Goal: Transaction & Acquisition: Purchase product/service

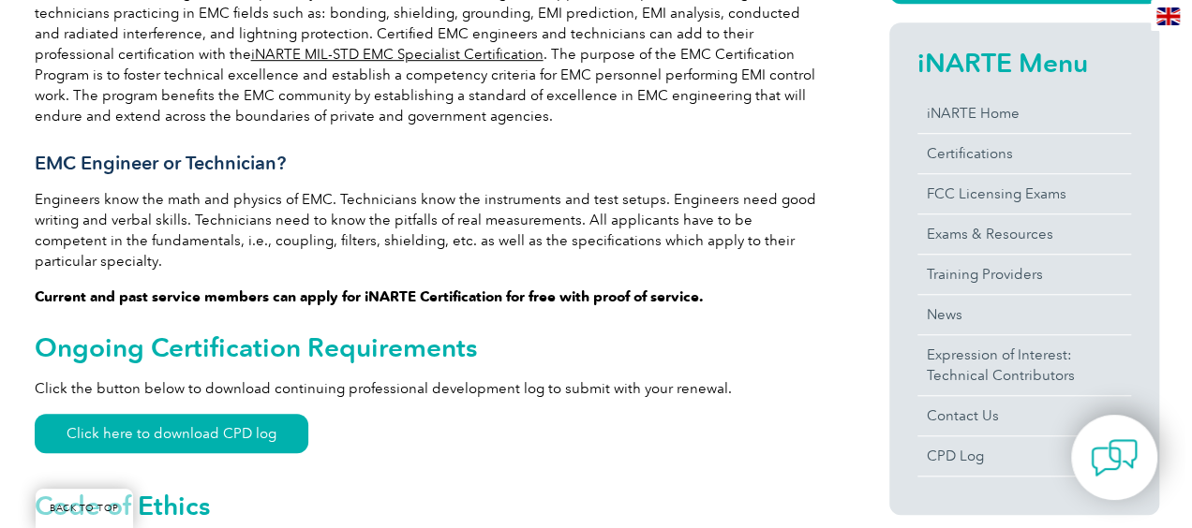
scroll to position [445, 0]
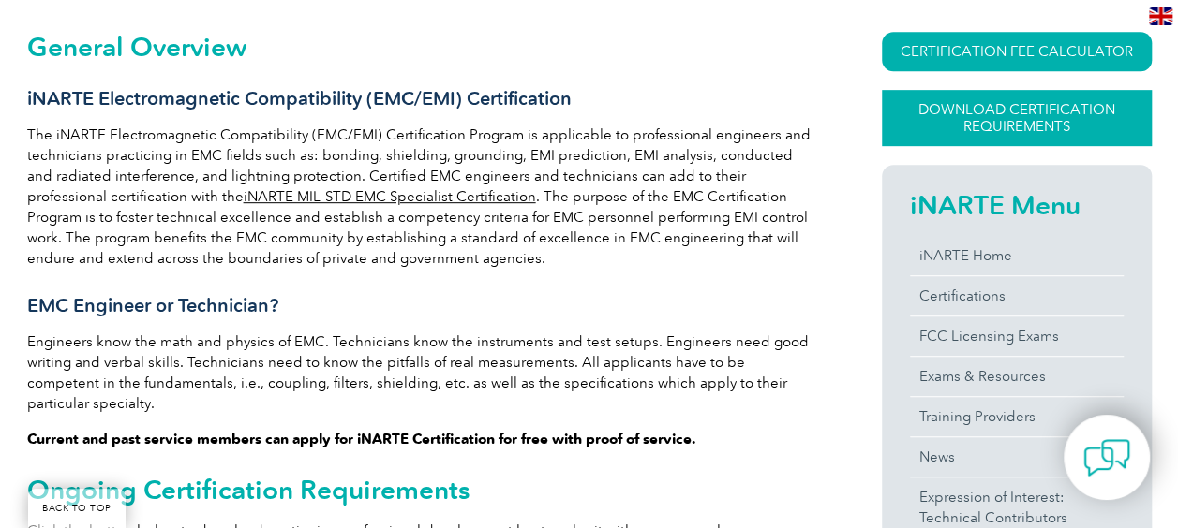
click at [1013, 129] on link "Download Certification Requirements" at bounding box center [1017, 118] width 270 height 56
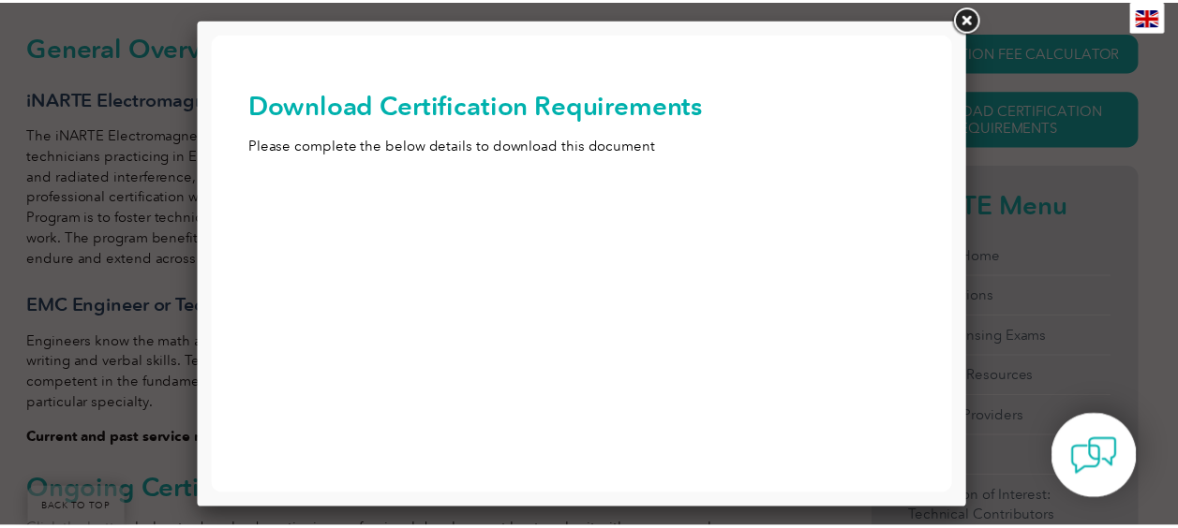
scroll to position [0, 0]
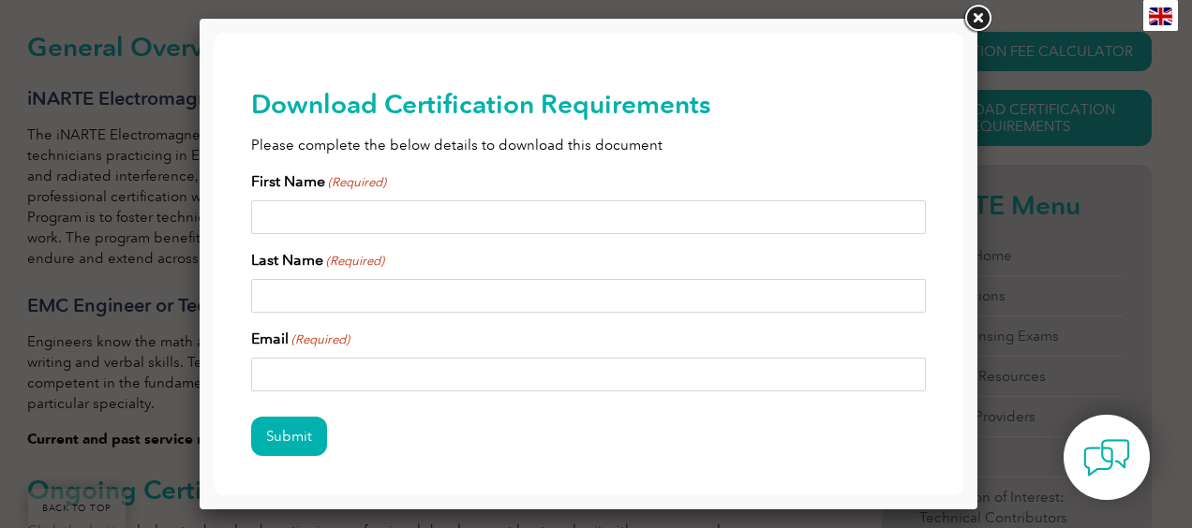
click at [972, 17] on link at bounding box center [977, 19] width 34 height 34
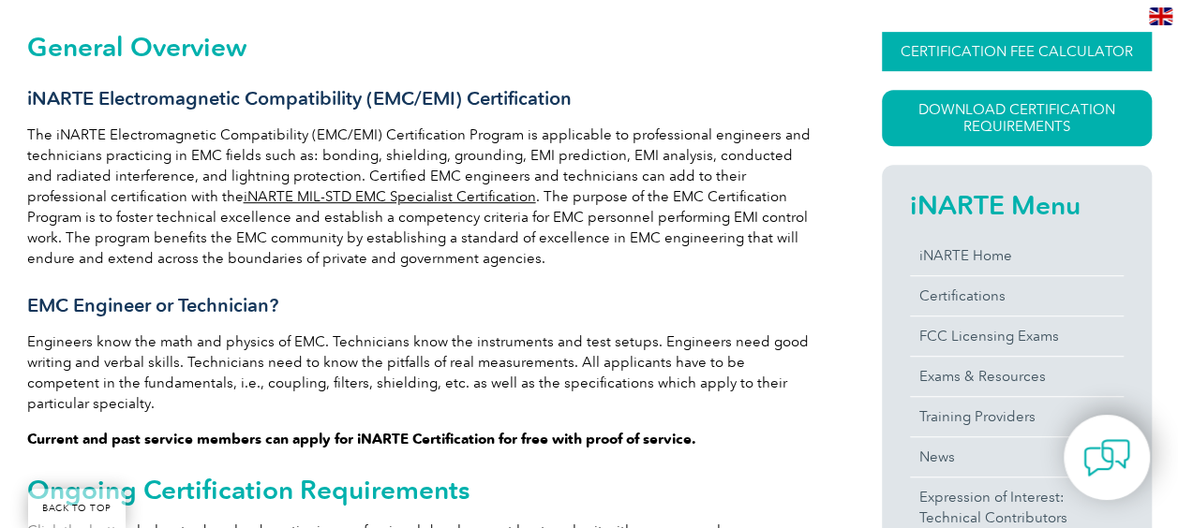
click at [1009, 41] on link "CERTIFICATION FEE CALCULATOR" at bounding box center [1017, 51] width 270 height 39
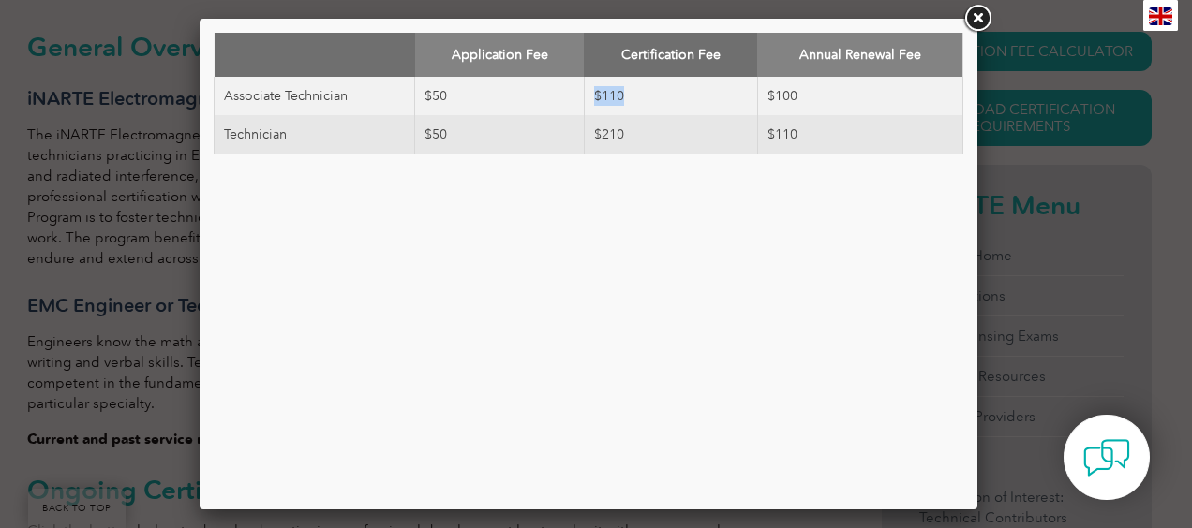
drag, startPoint x: 660, startPoint y: 92, endPoint x: 588, endPoint y: 94, distance: 71.2
click at [588, 94] on td "$110" at bounding box center [670, 96] width 173 height 38
drag, startPoint x: 588, startPoint y: 94, endPoint x: 521, endPoint y: 107, distance: 68.7
click at [521, 107] on td "$50" at bounding box center [500, 96] width 170 height 38
click at [978, 21] on link at bounding box center [977, 19] width 34 height 34
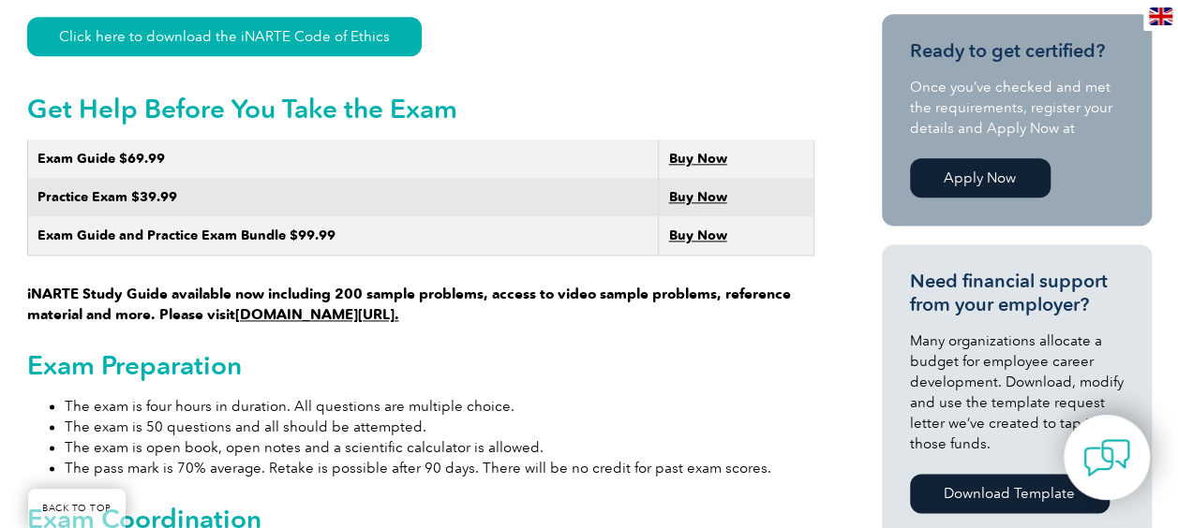
scroll to position [1106, 0]
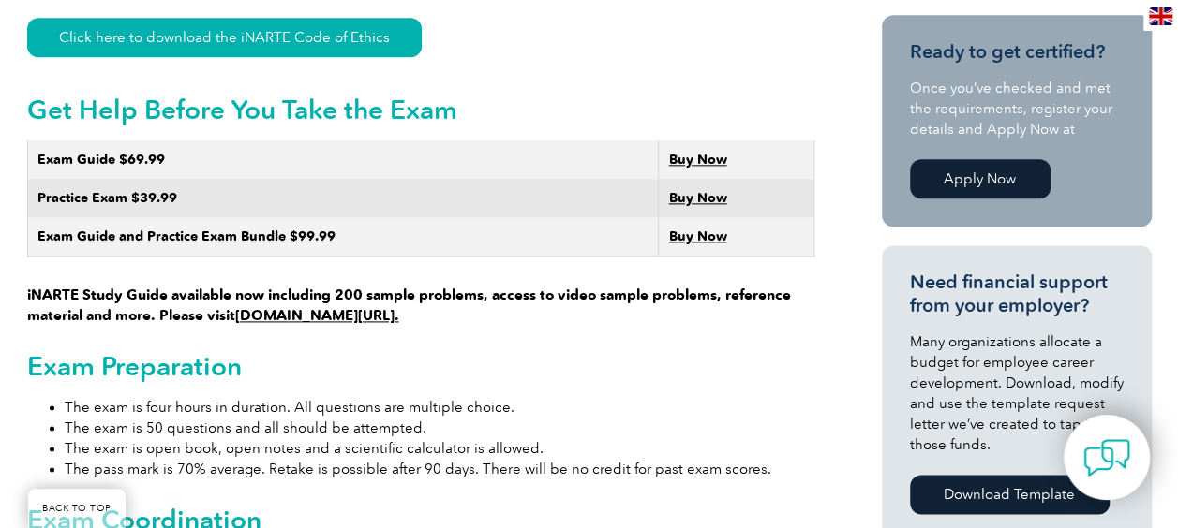
click at [685, 152] on link "Buy Now" at bounding box center [697, 160] width 58 height 16
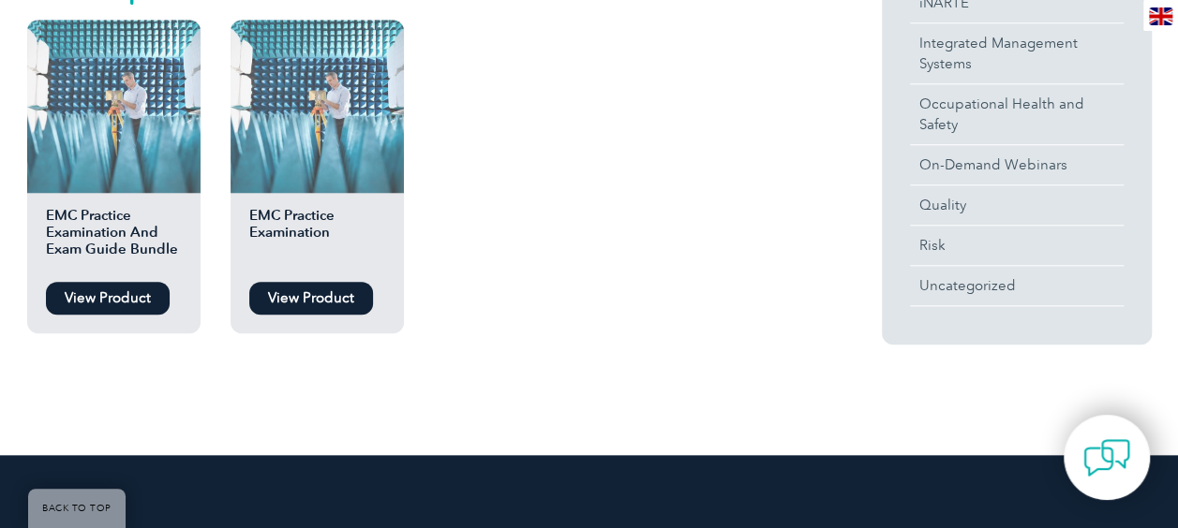
scroll to position [786, 0]
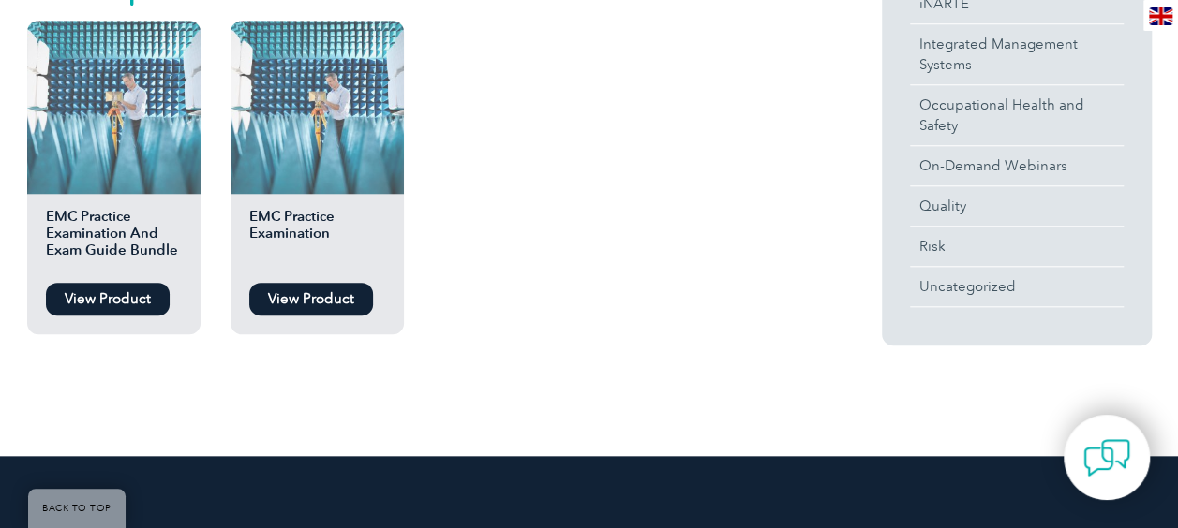
click at [133, 294] on link "View Product" at bounding box center [108, 299] width 124 height 33
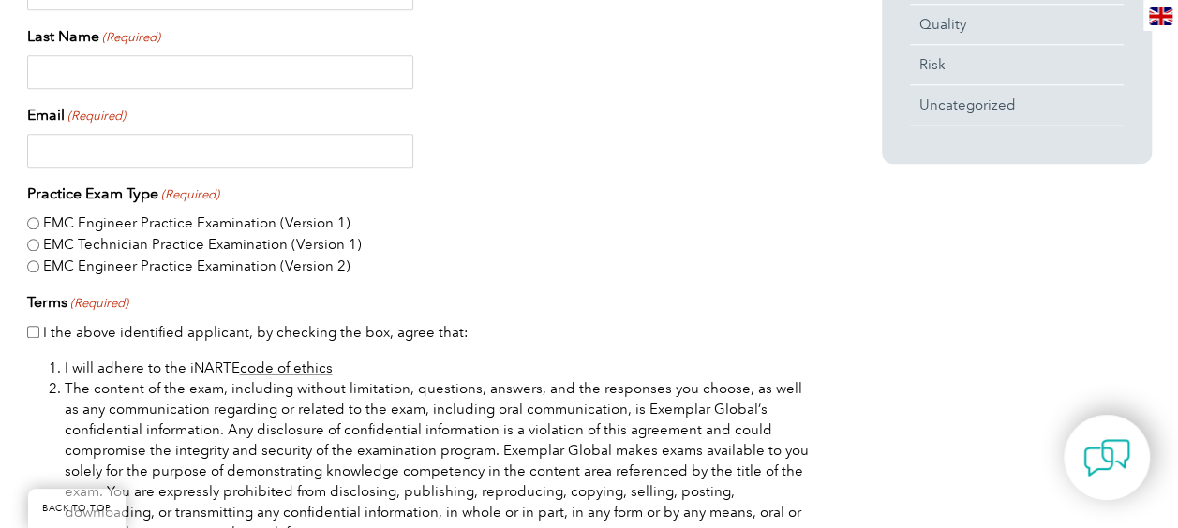
scroll to position [967, 0]
click at [248, 219] on label "EMC Engineer Practice Examination (Version 1)" at bounding box center [196, 225] width 307 height 22
click at [39, 219] on input "EMC Engineer Practice Examination (Version 1)" at bounding box center [33, 224] width 12 height 12
radio input "true"
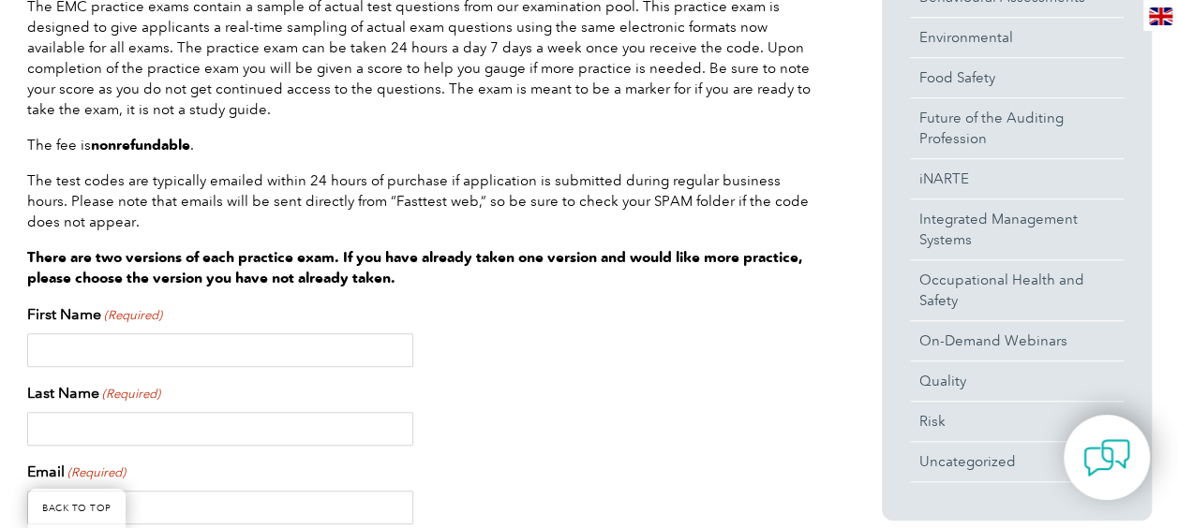
scroll to position [0, 0]
